Goal: Obtain resource: Obtain resource

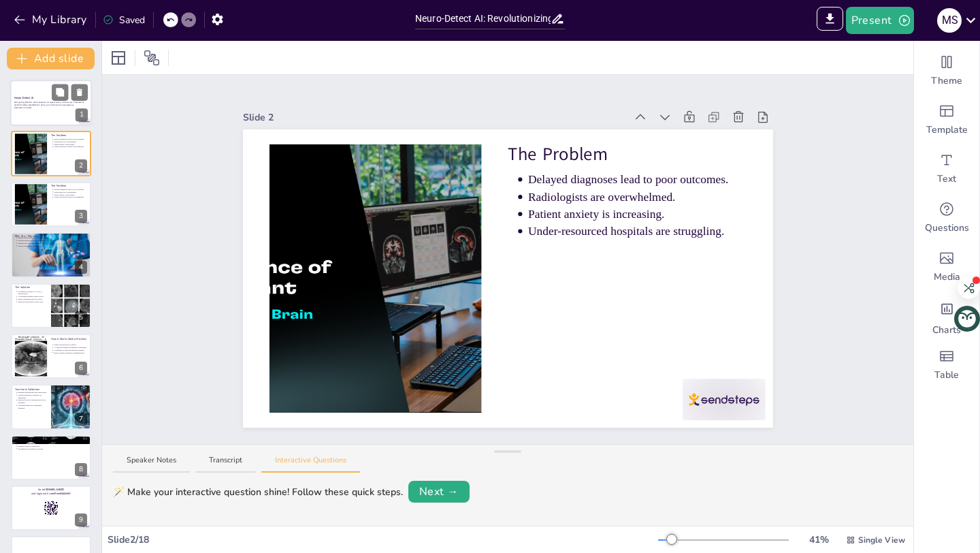
click at [42, 112] on div at bounding box center [51, 103] width 82 height 46
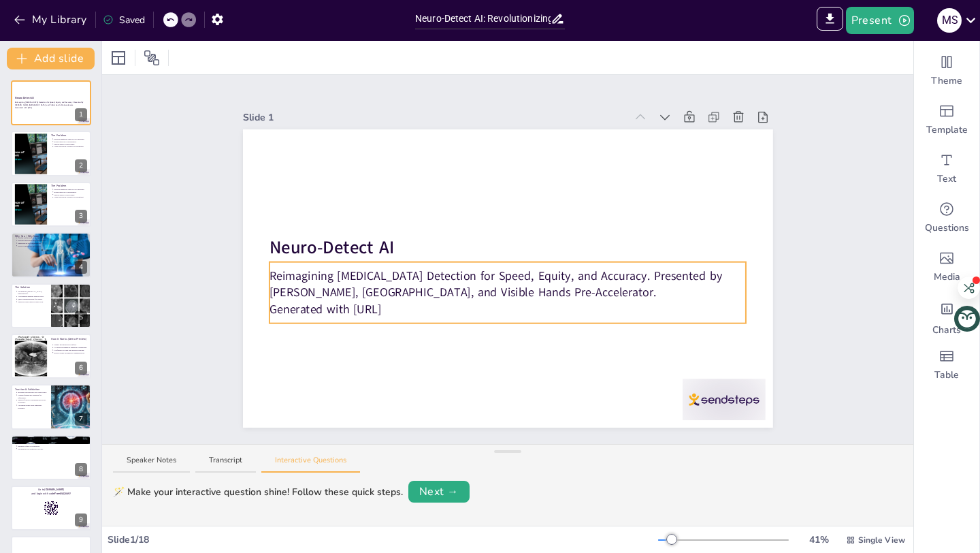
click at [275, 273] on p "Reimagining [MEDICAL_DATA] Detection for Speed, Equity, and Accuracy. Presented…" at bounding box center [508, 284] width 477 height 33
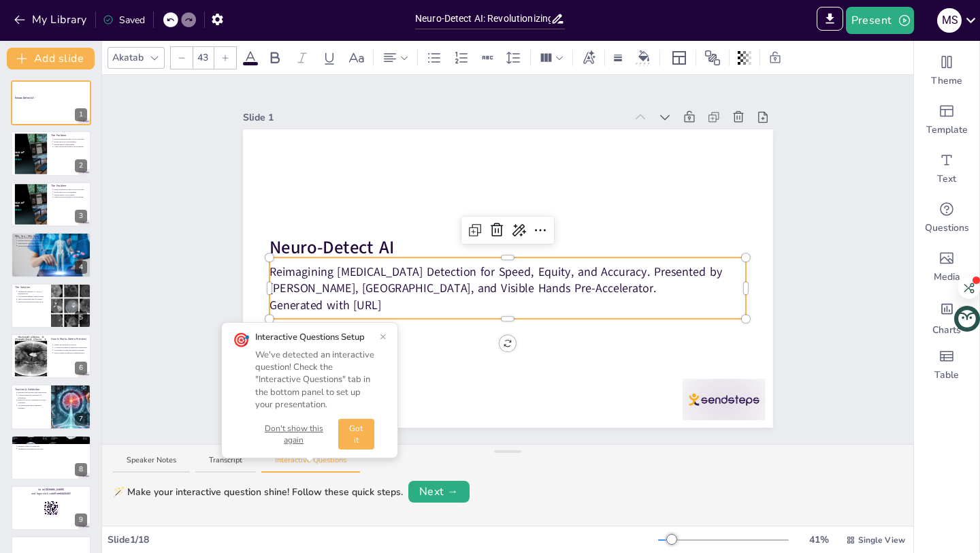
click at [272, 269] on div at bounding box center [272, 287] width 5 height 61
click at [624, 274] on p "Reimagining [MEDICAL_DATA] Detection for Speed, Equity, and Accuracy. Presented…" at bounding box center [508, 279] width 477 height 33
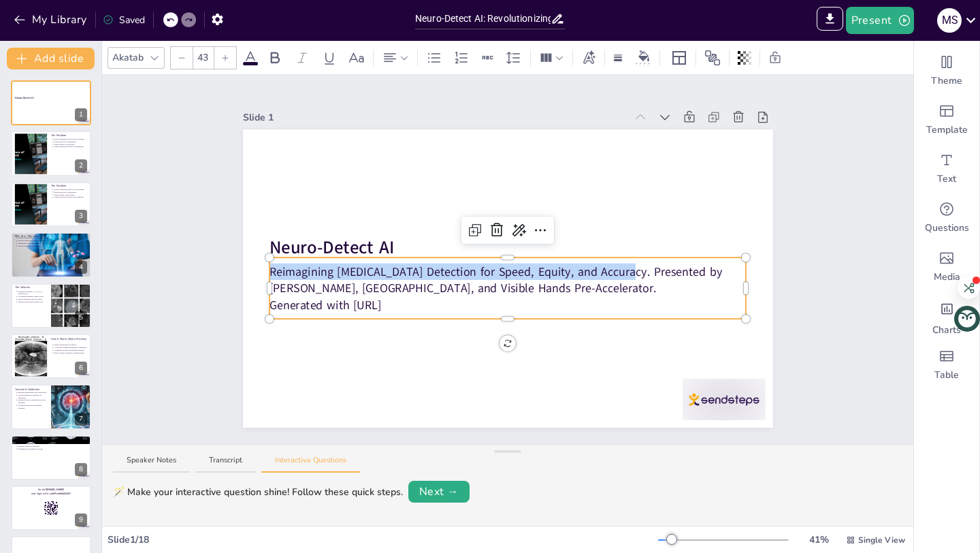
drag, startPoint x: 628, startPoint y: 273, endPoint x: 270, endPoint y: 261, distance: 359.0
click at [270, 261] on div "Neuro-Detect AI Reimagining [MEDICAL_DATA] Detection for Speed, Equity, and Acc…" at bounding box center [508, 278] width 530 height 298
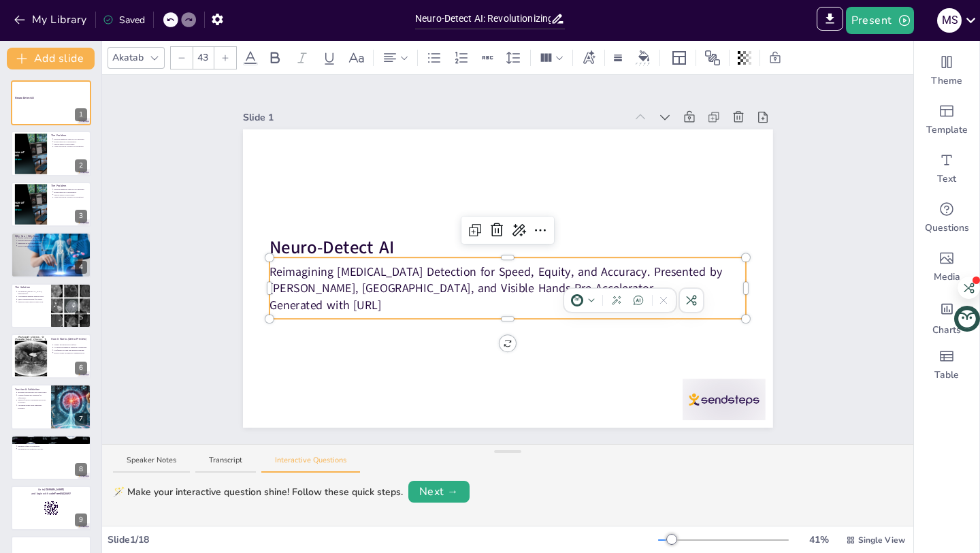
click at [438, 300] on p "Generated with [URL]" at bounding box center [508, 305] width 477 height 16
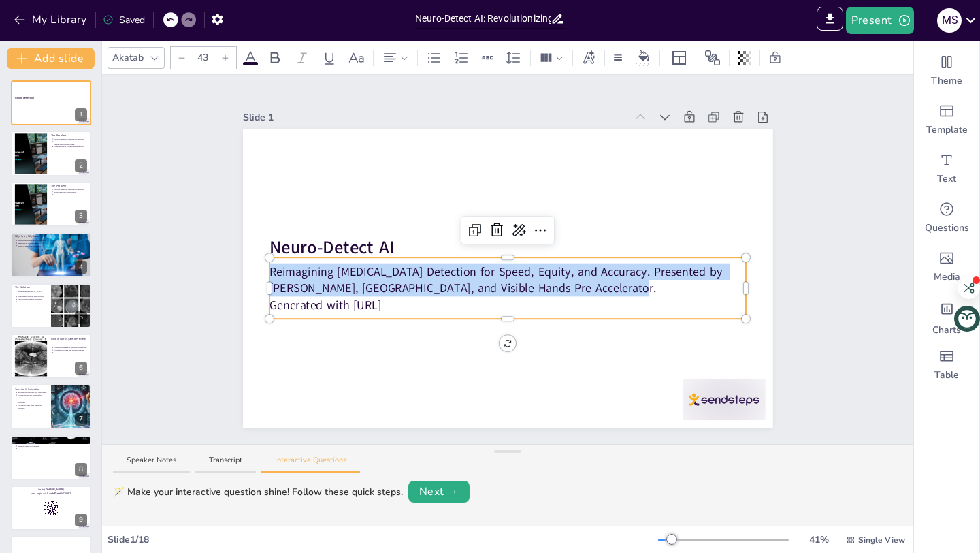
drag, startPoint x: 585, startPoint y: 290, endPoint x: 271, endPoint y: 266, distance: 314.8
click at [271, 266] on div "Neuro-Detect AI Reimagining [MEDICAL_DATA] Detection for Speed, Equity, and Acc…" at bounding box center [508, 278] width 530 height 298
copy p "Reimagining [MEDICAL_DATA] Detection for Speed, Equity, and Accuracy. Presented…"
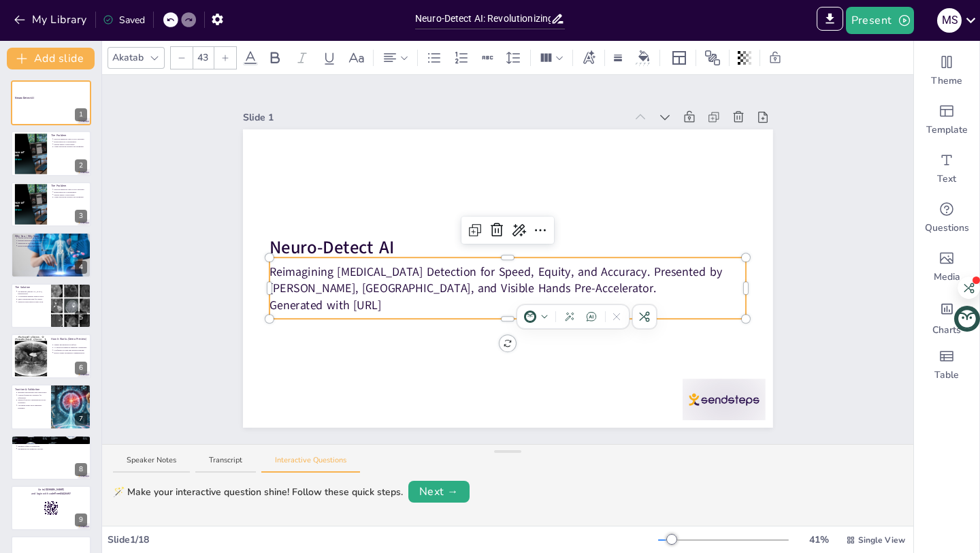
click at [634, 274] on p "Reimagining [MEDICAL_DATA] Detection for Speed, Equity, and Accuracy. Presented…" at bounding box center [508, 279] width 477 height 33
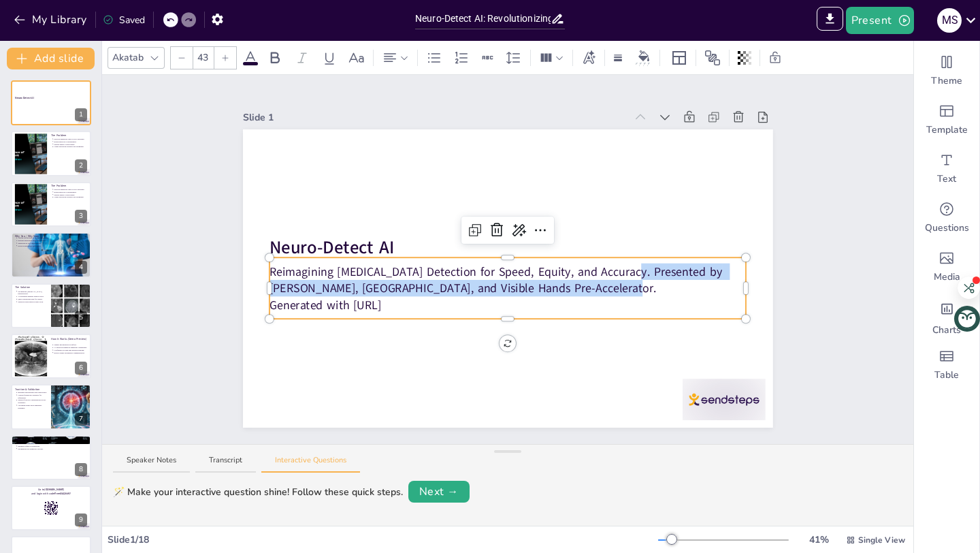
drag, startPoint x: 632, startPoint y: 269, endPoint x: 577, endPoint y: 292, distance: 59.8
click at [577, 292] on p "Reimagining [MEDICAL_DATA] Detection for Speed, Equity, and Accuracy. Presented…" at bounding box center [508, 279] width 477 height 33
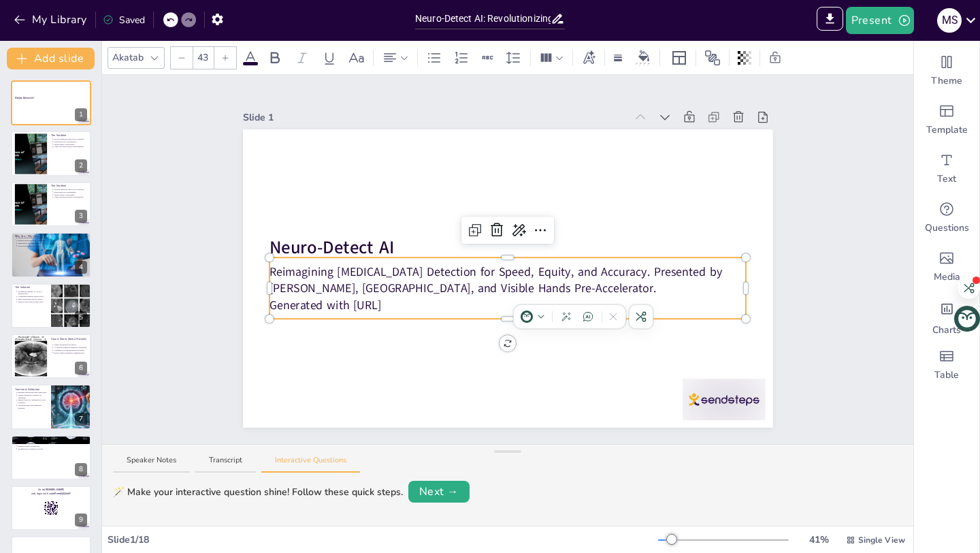
click at [642, 271] on p "Reimagining [MEDICAL_DATA] Detection for Speed, Equity, and Accuracy. Presented…" at bounding box center [508, 279] width 477 height 33
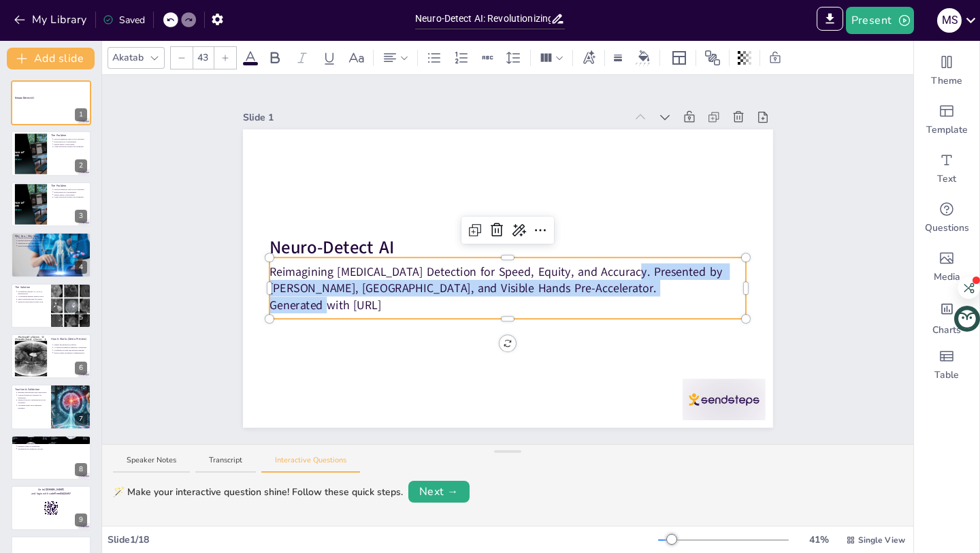
drag, startPoint x: 633, startPoint y: 271, endPoint x: 327, endPoint y: 304, distance: 308.2
click at [327, 304] on div "Reimagining [MEDICAL_DATA] Detection for Speed, Equity, and Accuracy. Presented…" at bounding box center [508, 288] width 477 height 50
click at [634, 270] on p "Reimagining [MEDICAL_DATA] Detection for Speed, Equity, and Accuracy. Presented…" at bounding box center [508, 279] width 477 height 33
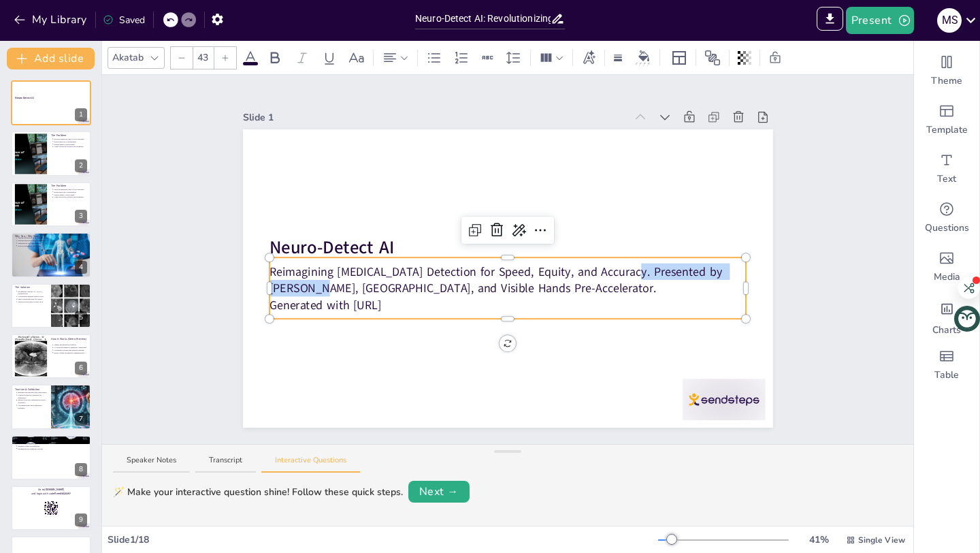
drag, startPoint x: 634, startPoint y: 270, endPoint x: 292, endPoint y: 293, distance: 343.2
click at [292, 293] on p "Reimagining [MEDICAL_DATA] Detection for Speed, Equity, and Accuracy. Presented…" at bounding box center [508, 279] width 477 height 33
copy p "Presented by [PERSON_NAME]"
